Goal: Task Accomplishment & Management: Manage account settings

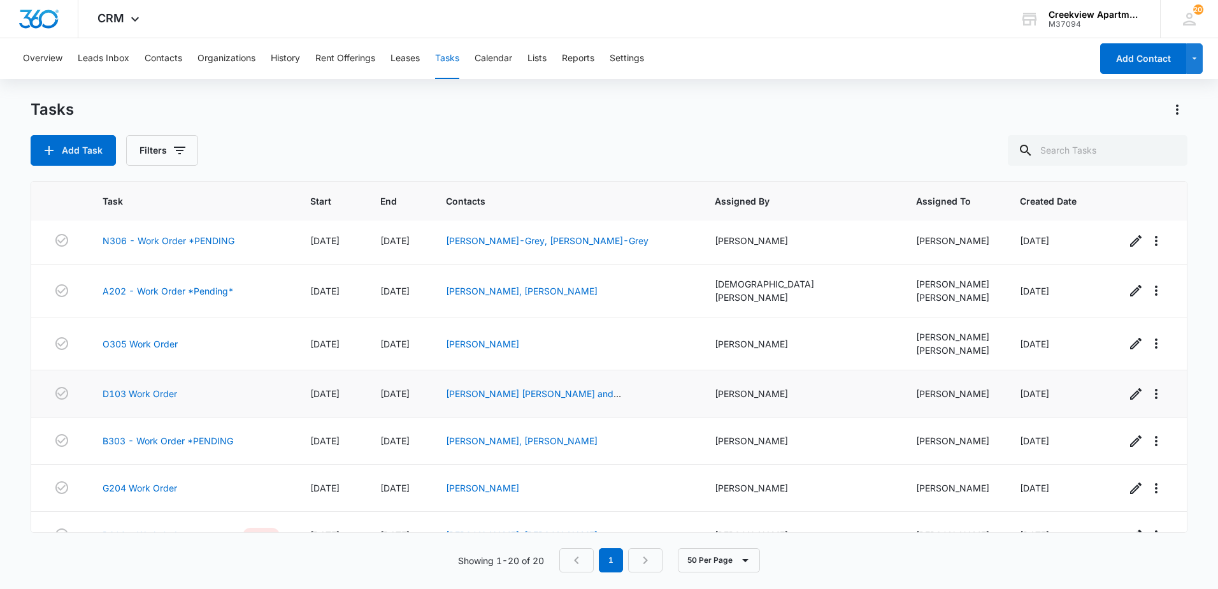
scroll to position [654, 0]
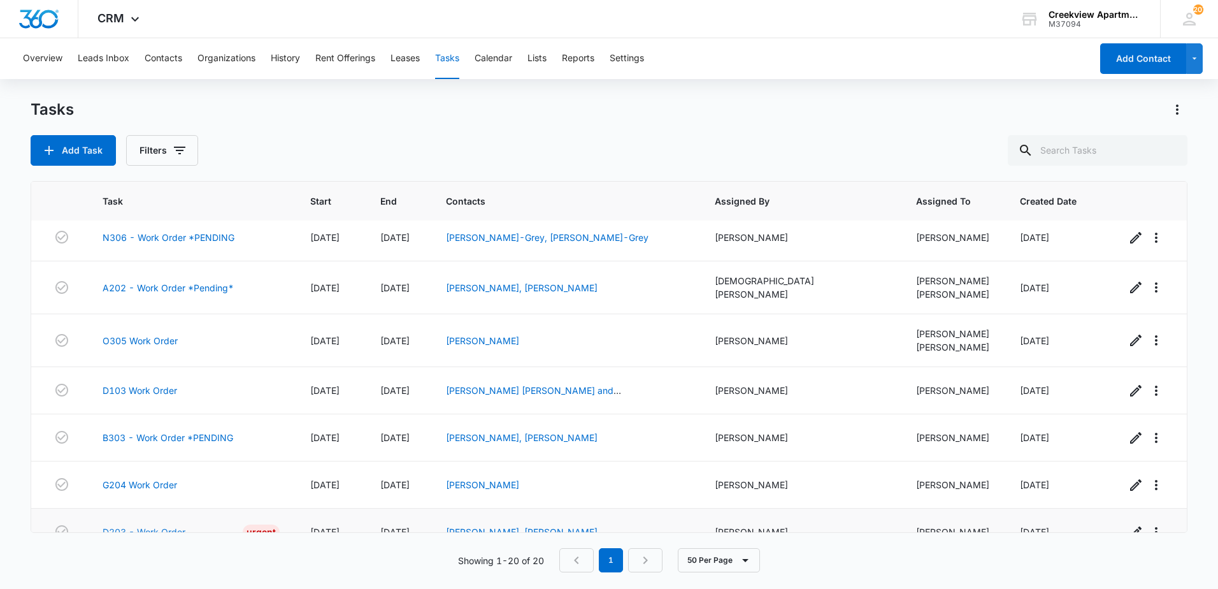
click at [145, 525] on link "D203 - Work Order" at bounding box center [144, 531] width 83 height 13
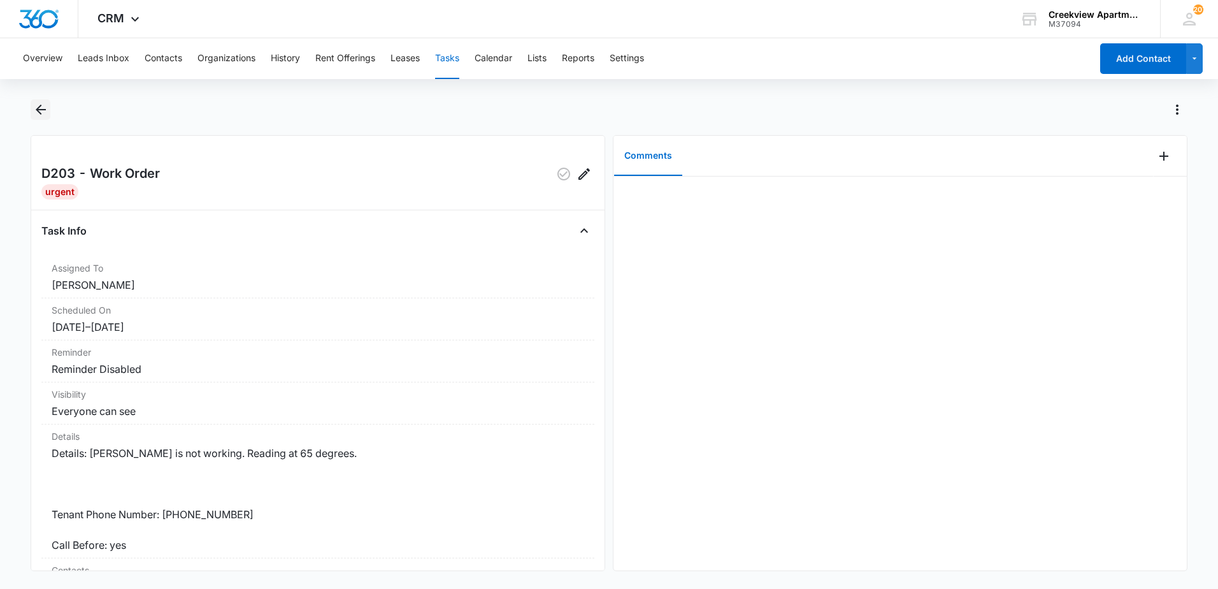
click at [40, 104] on icon "Back" at bounding box center [40, 109] width 15 height 15
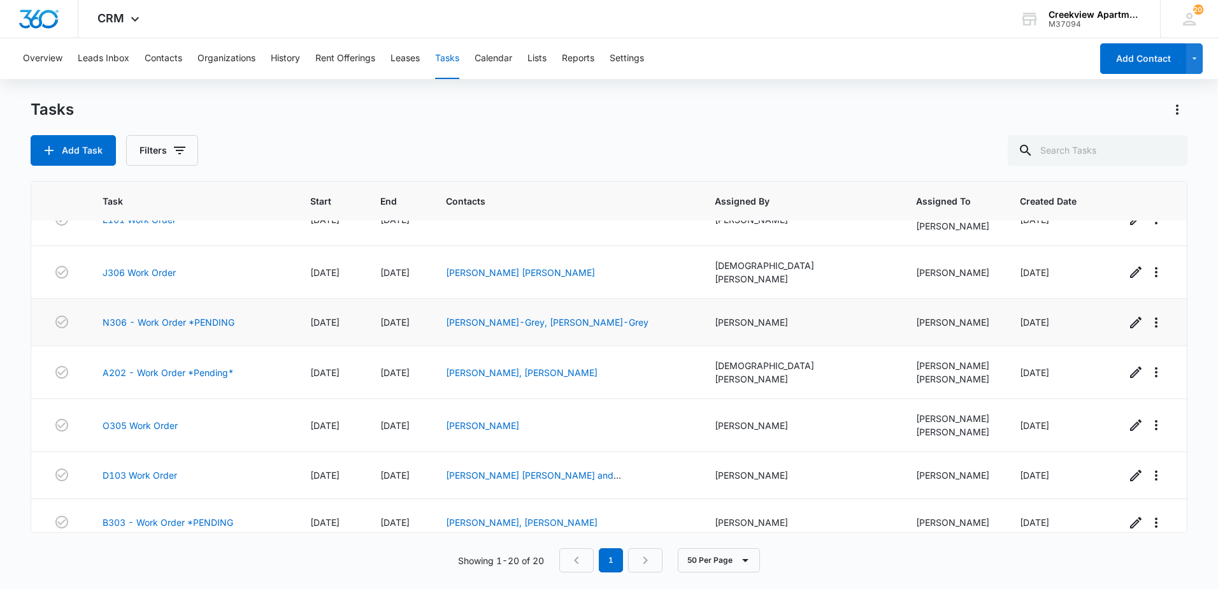
scroll to position [654, 0]
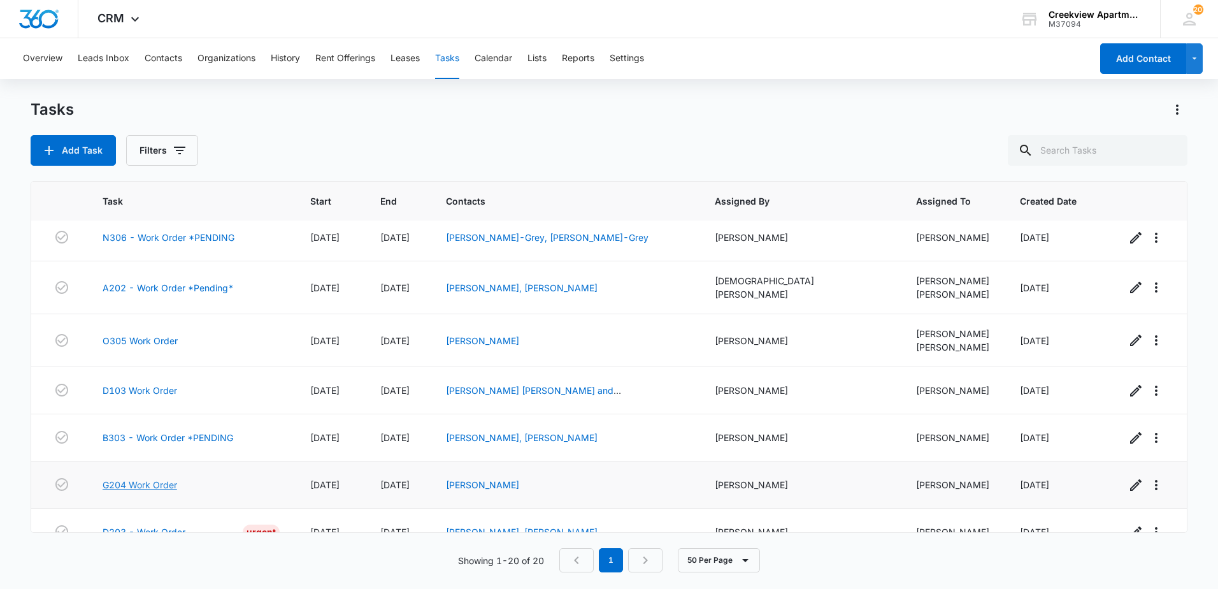
click at [158, 478] on link "G204 Work Order" at bounding box center [140, 484] width 75 height 13
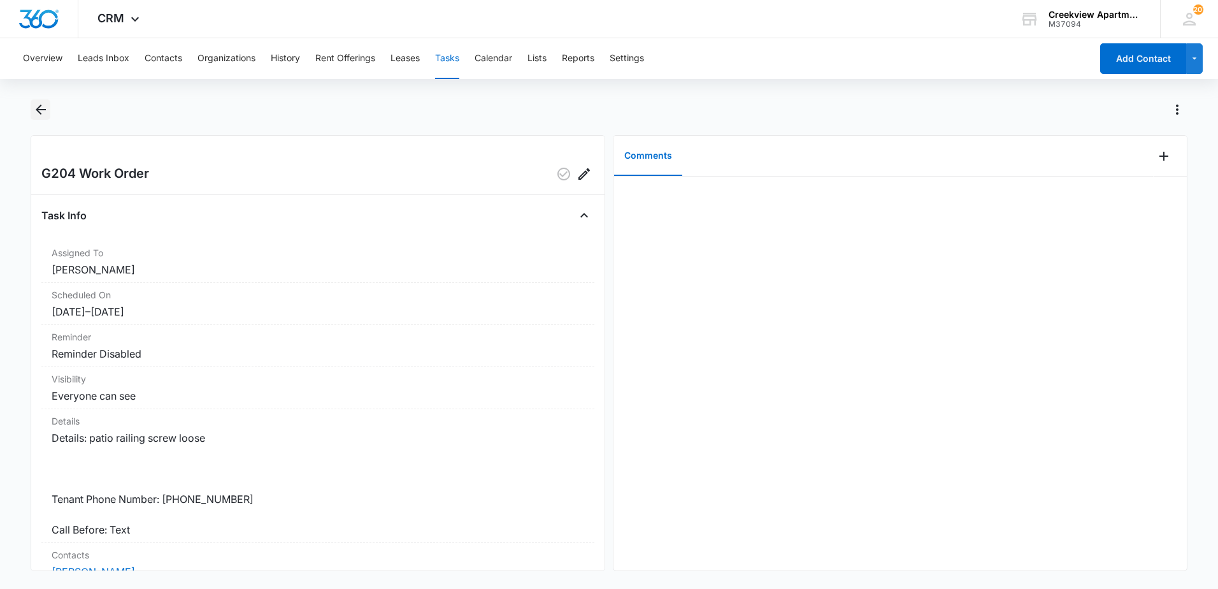
click at [41, 117] on button "Back" at bounding box center [41, 109] width 20 height 20
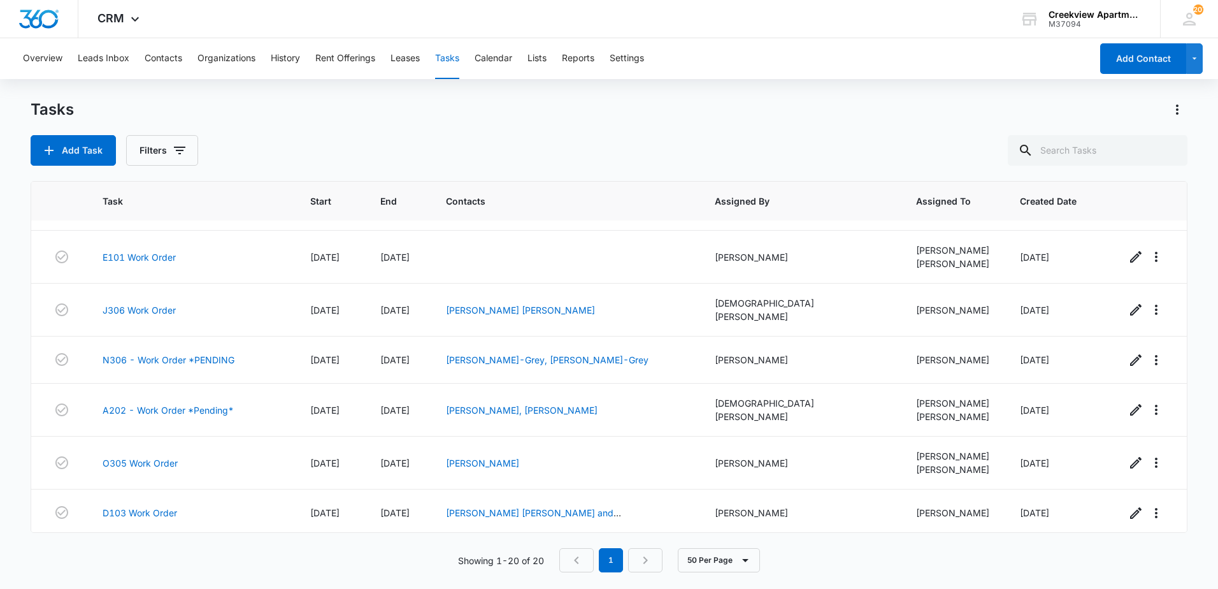
scroll to position [573, 0]
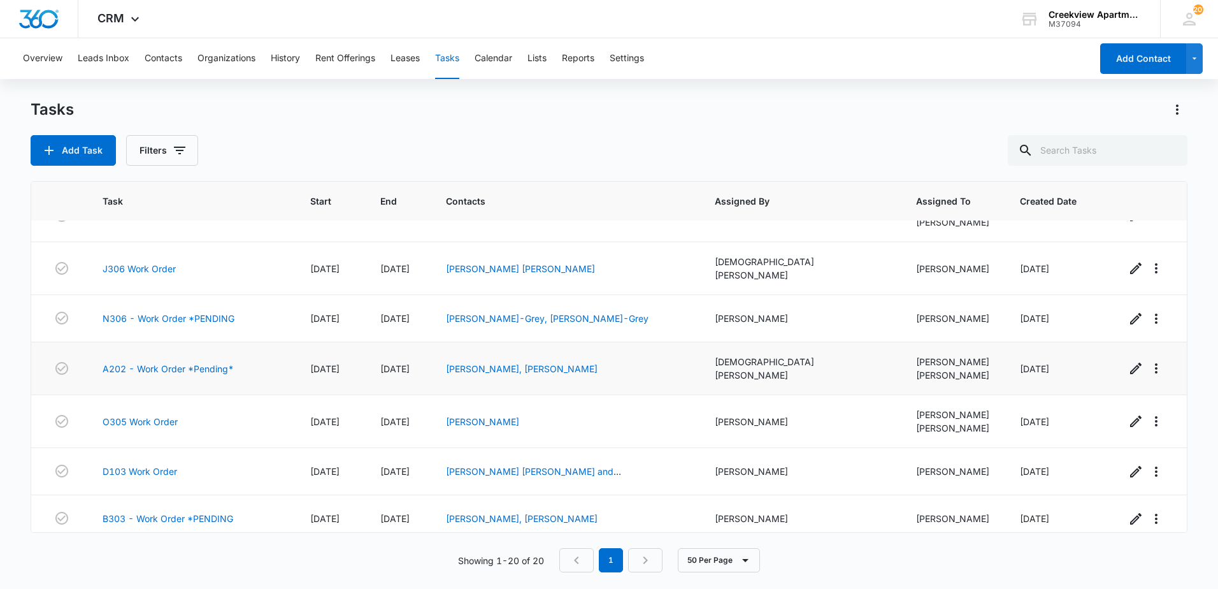
click at [194, 342] on td "A202 - Work Order *Pending*" at bounding box center [191, 368] width 208 height 53
click at [196, 362] on link "A202 - Work Order *Pending*" at bounding box center [168, 368] width 131 height 13
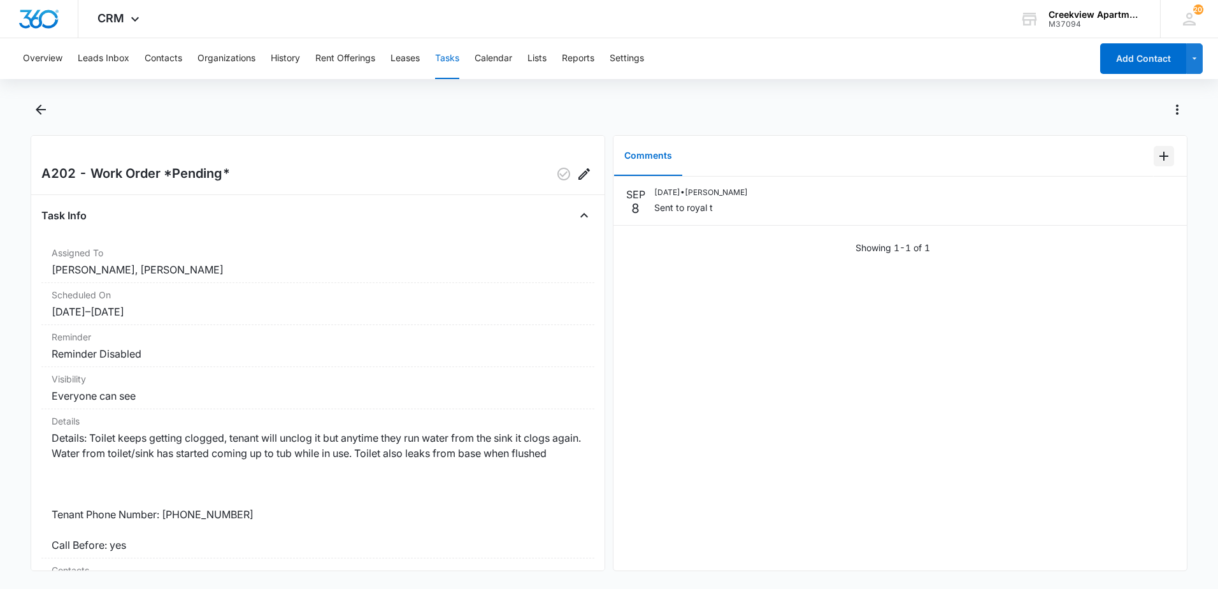
click at [1157, 161] on icon "Add Comment" at bounding box center [1164, 155] width 15 height 15
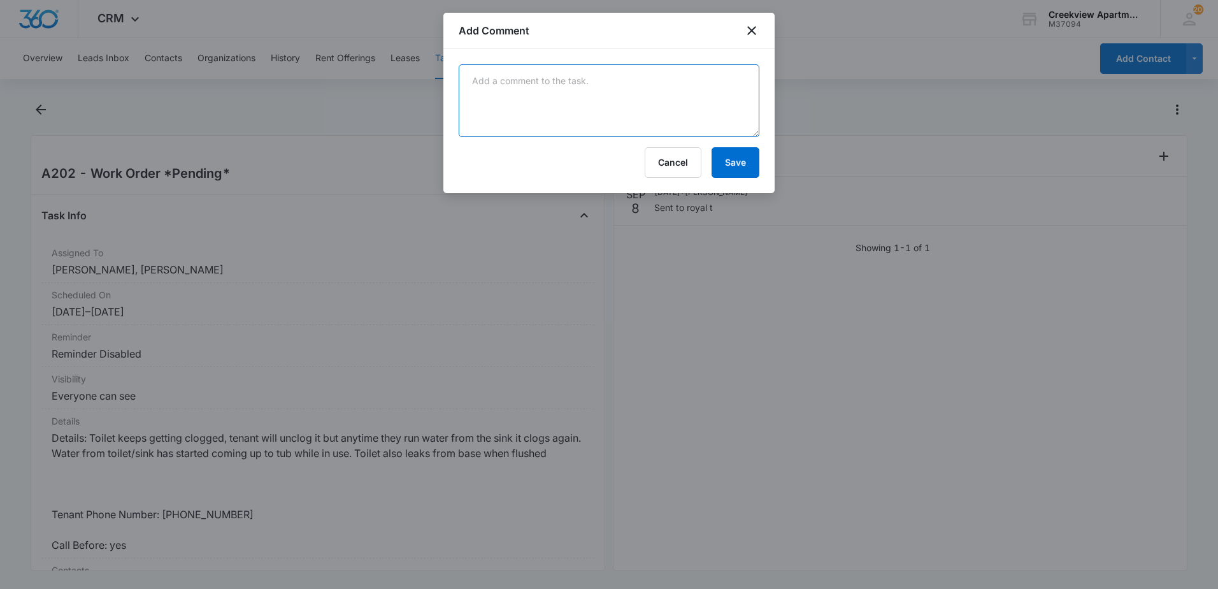
click at [545, 106] on textarea at bounding box center [609, 100] width 301 height 73
type textarea "r"
click at [583, 97] on textarea "Royal T came out again yesterday evening, initially found wet wipes clogging li…" at bounding box center [609, 100] width 301 height 73
type textarea "Royal T came out again yesterday evening, initially found wet wipes clogging dr…"
click at [735, 169] on button "Save" at bounding box center [736, 162] width 48 height 31
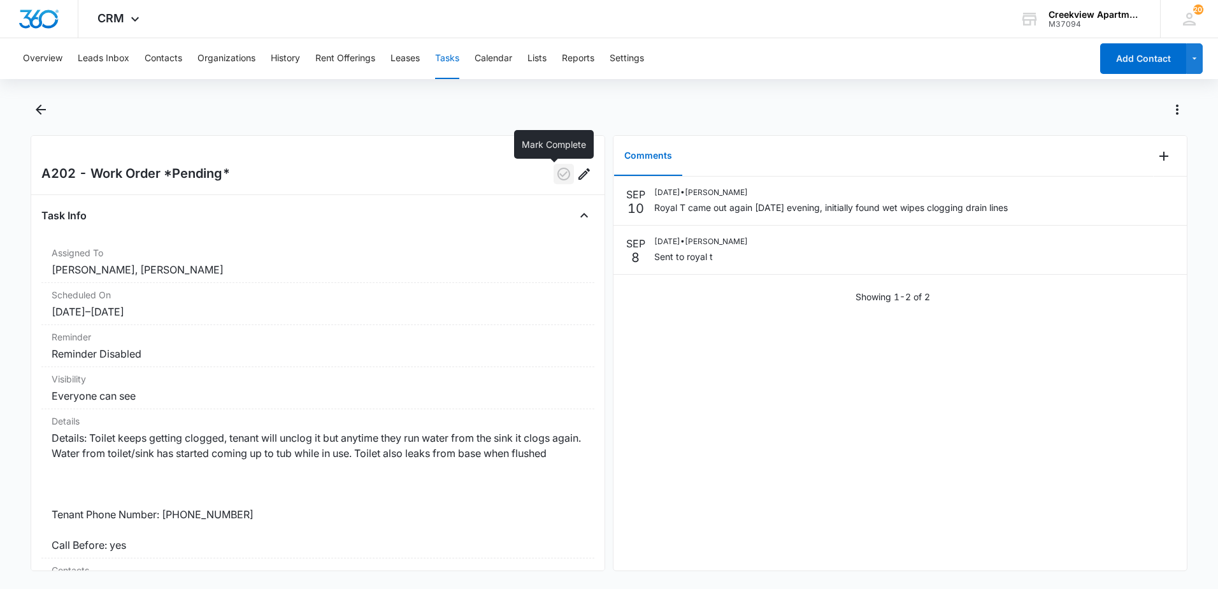
click at [558, 174] on icon "button" at bounding box center [564, 174] width 13 height 13
click at [35, 113] on icon "Back" at bounding box center [40, 109] width 15 height 15
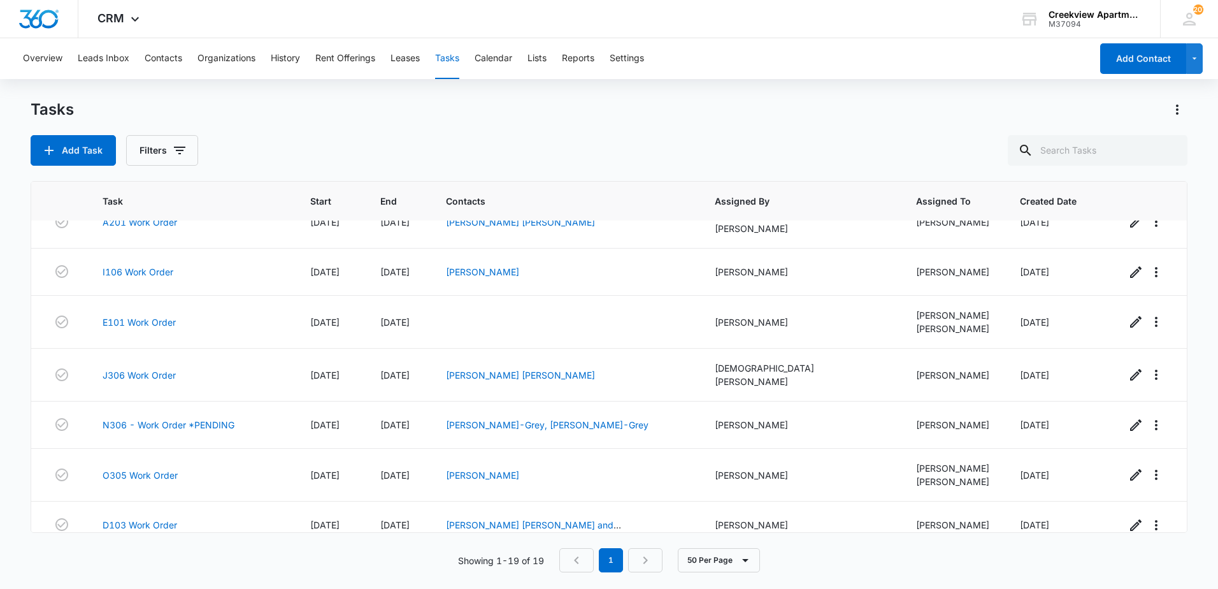
scroll to position [602, 0]
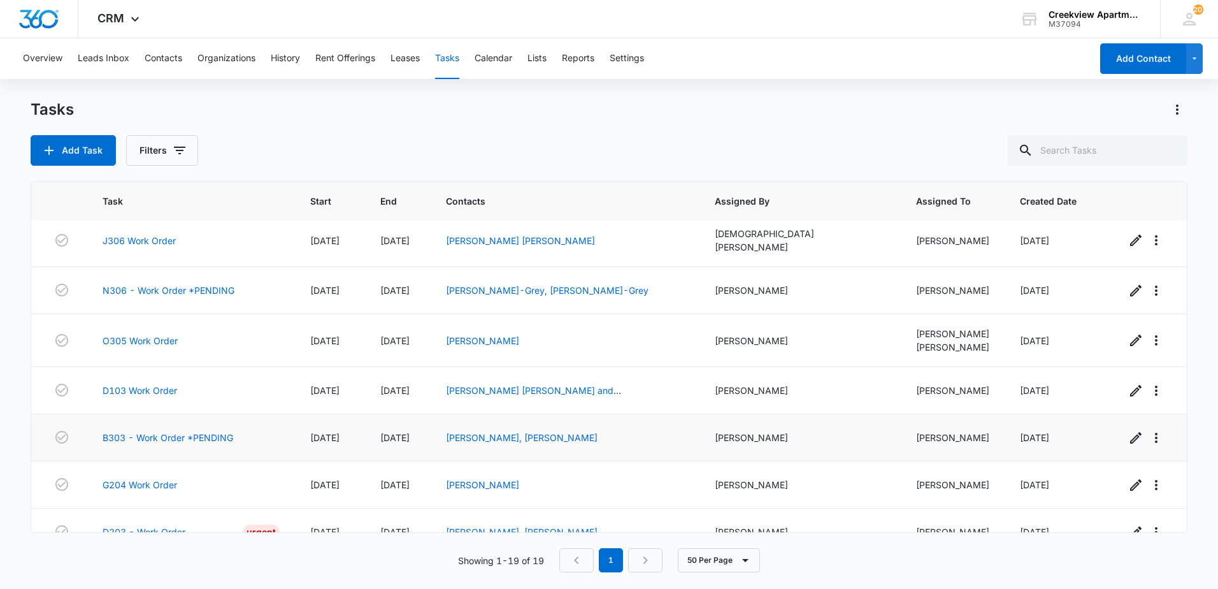
click at [175, 422] on td "B303 - Work Order *PENDING" at bounding box center [191, 437] width 208 height 47
click at [175, 431] on link "B303 - Work Order *PENDING" at bounding box center [168, 437] width 131 height 13
